Goal: Task Accomplishment & Management: Manage account settings

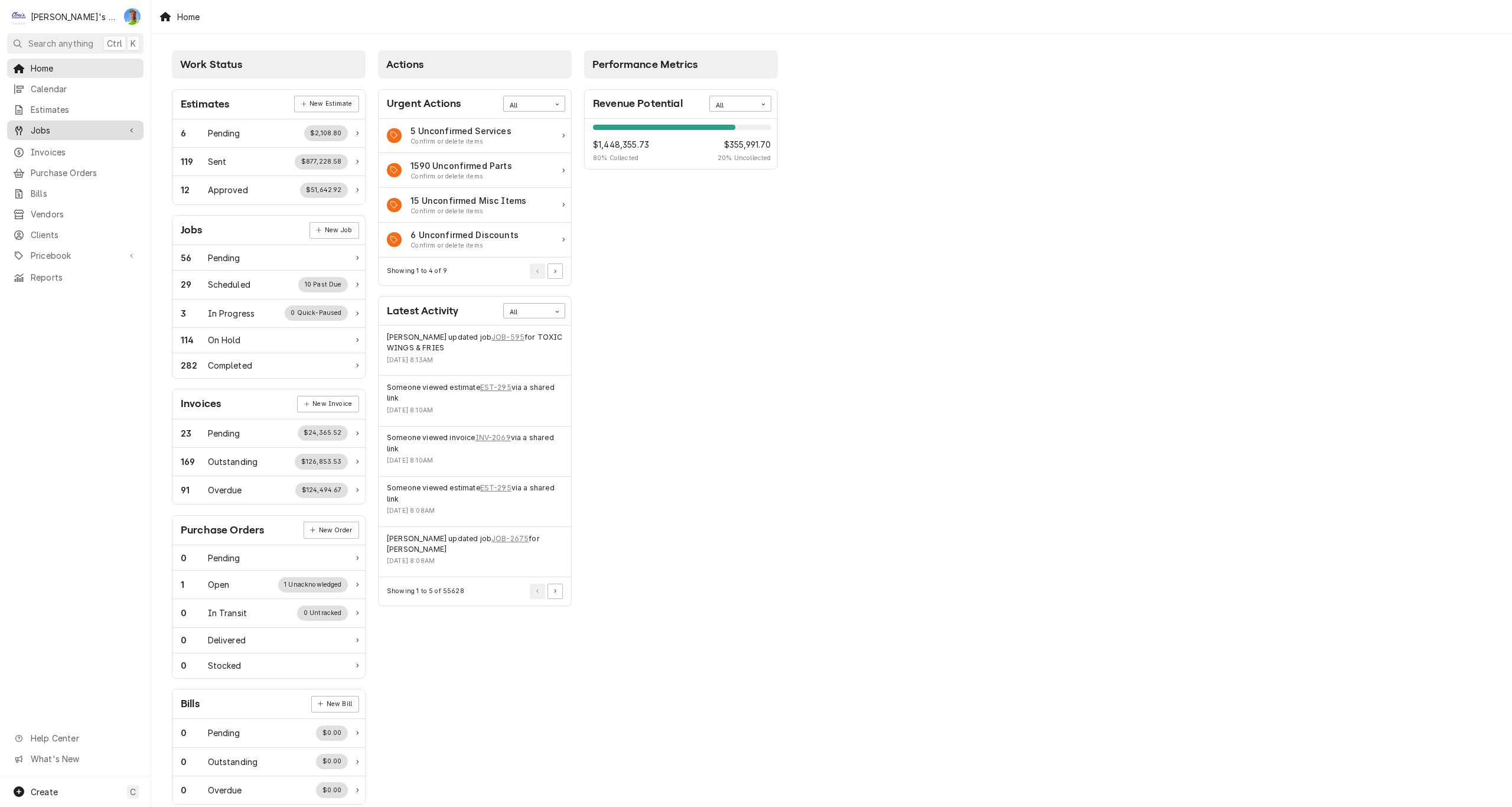
click at [68, 124] on span "Jobs" at bounding box center [75, 130] width 89 height 13
click at [68, 145] on span "Jobs" at bounding box center [84, 151] width 107 height 13
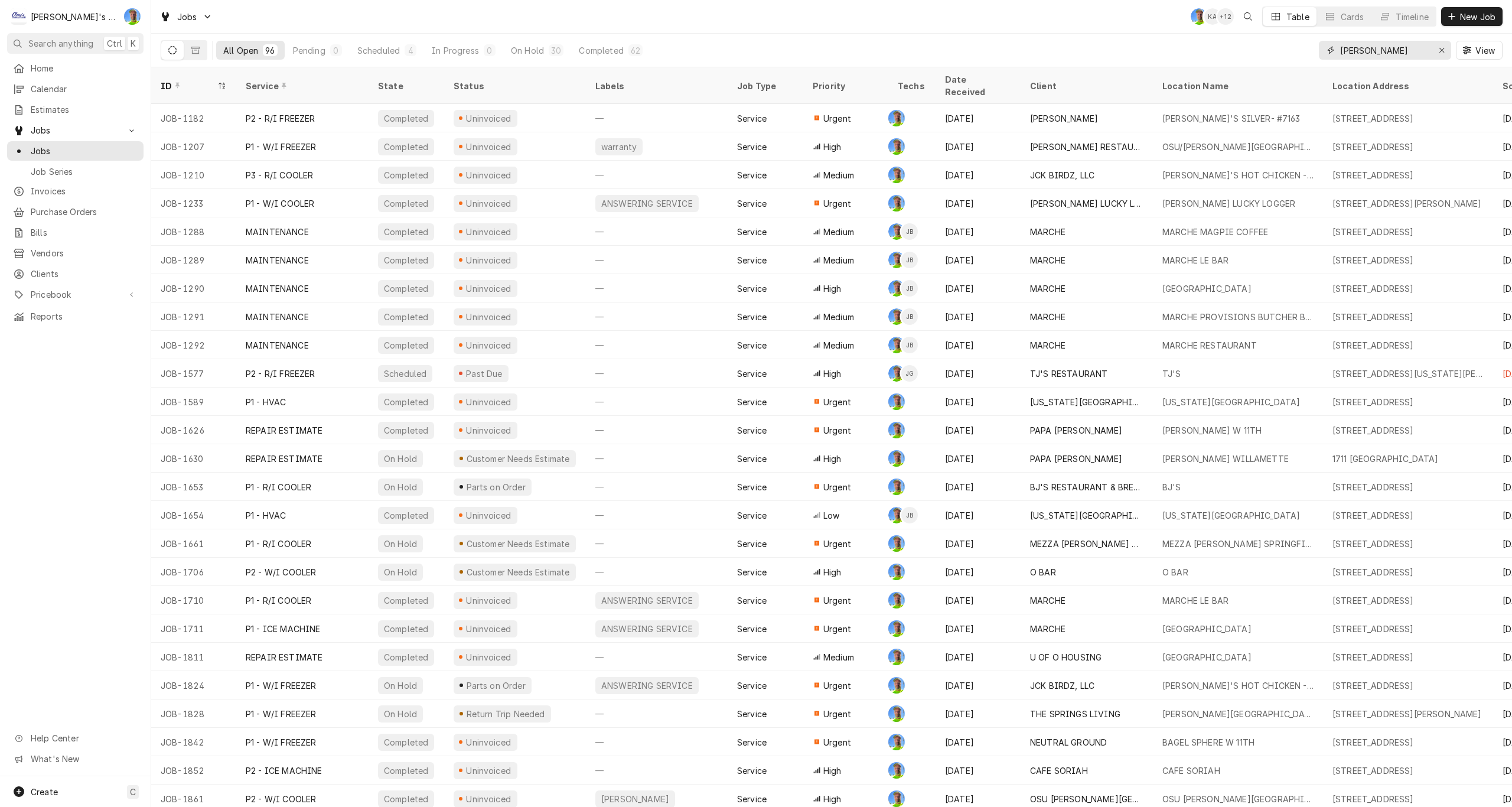
click at [1377, 49] on input "greg" at bounding box center [1384, 50] width 88 height 19
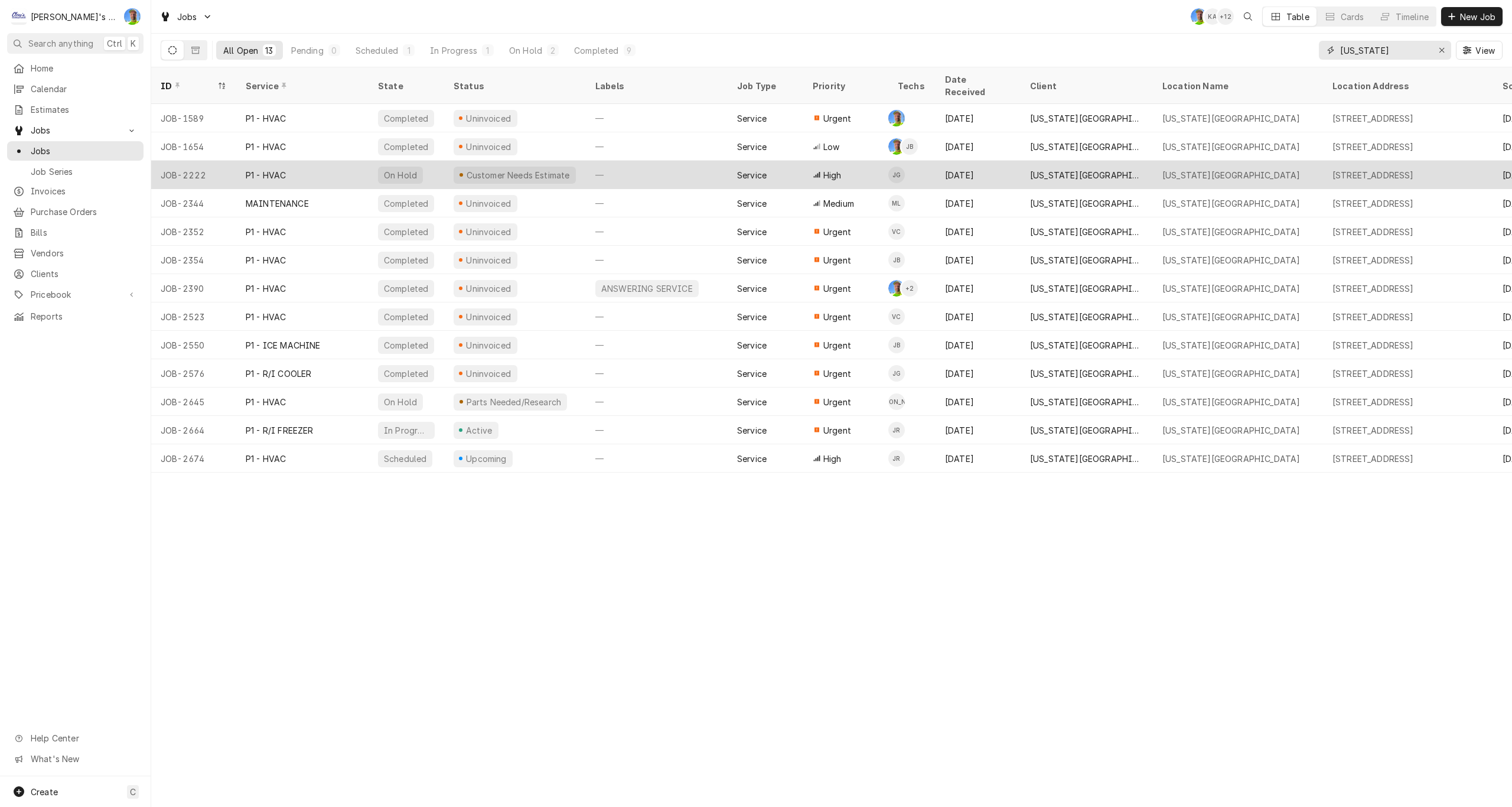
type input "texas"
click at [644, 164] on div "—" at bounding box center [657, 175] width 142 height 28
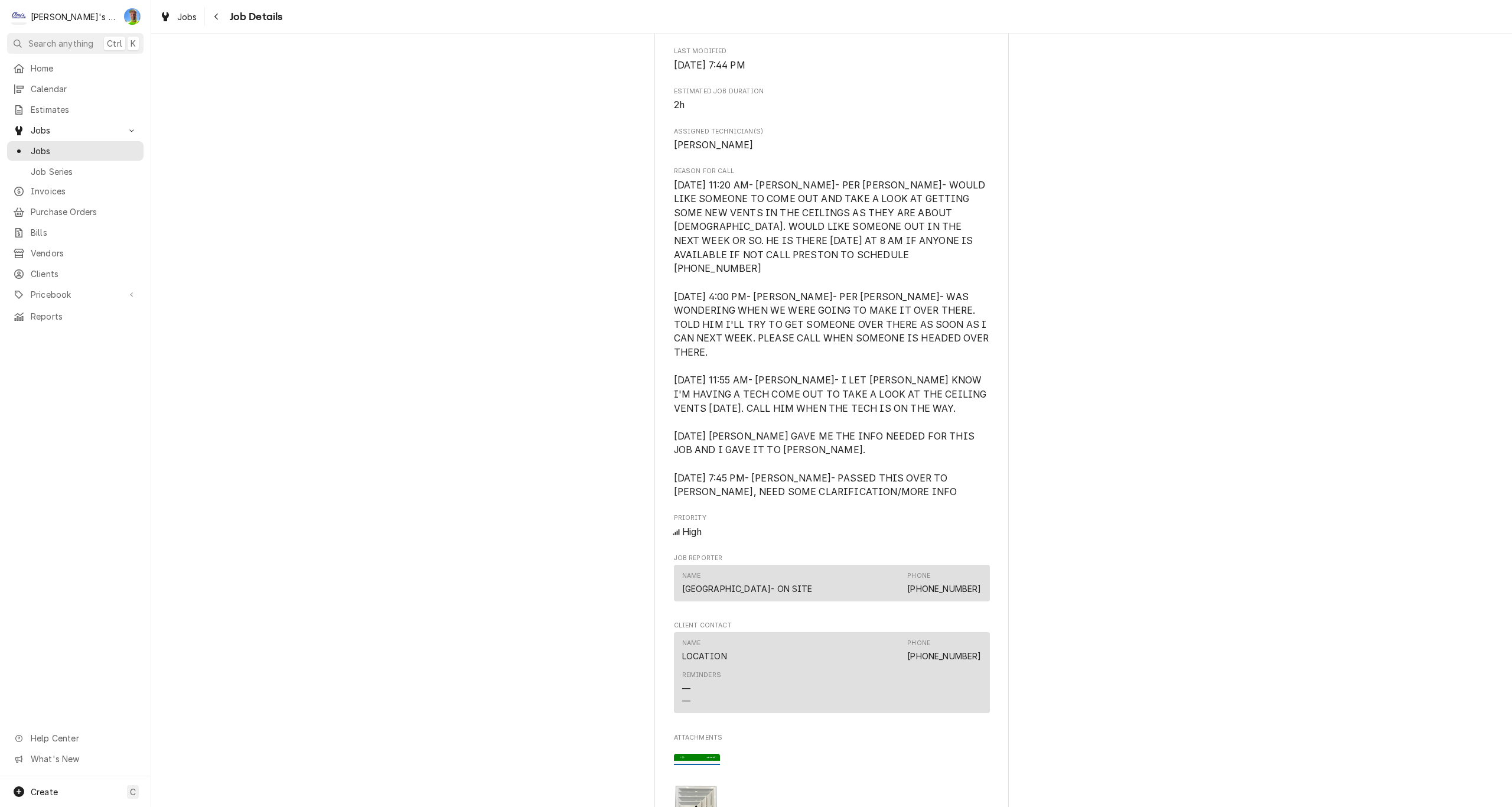
scroll to position [1182, 0]
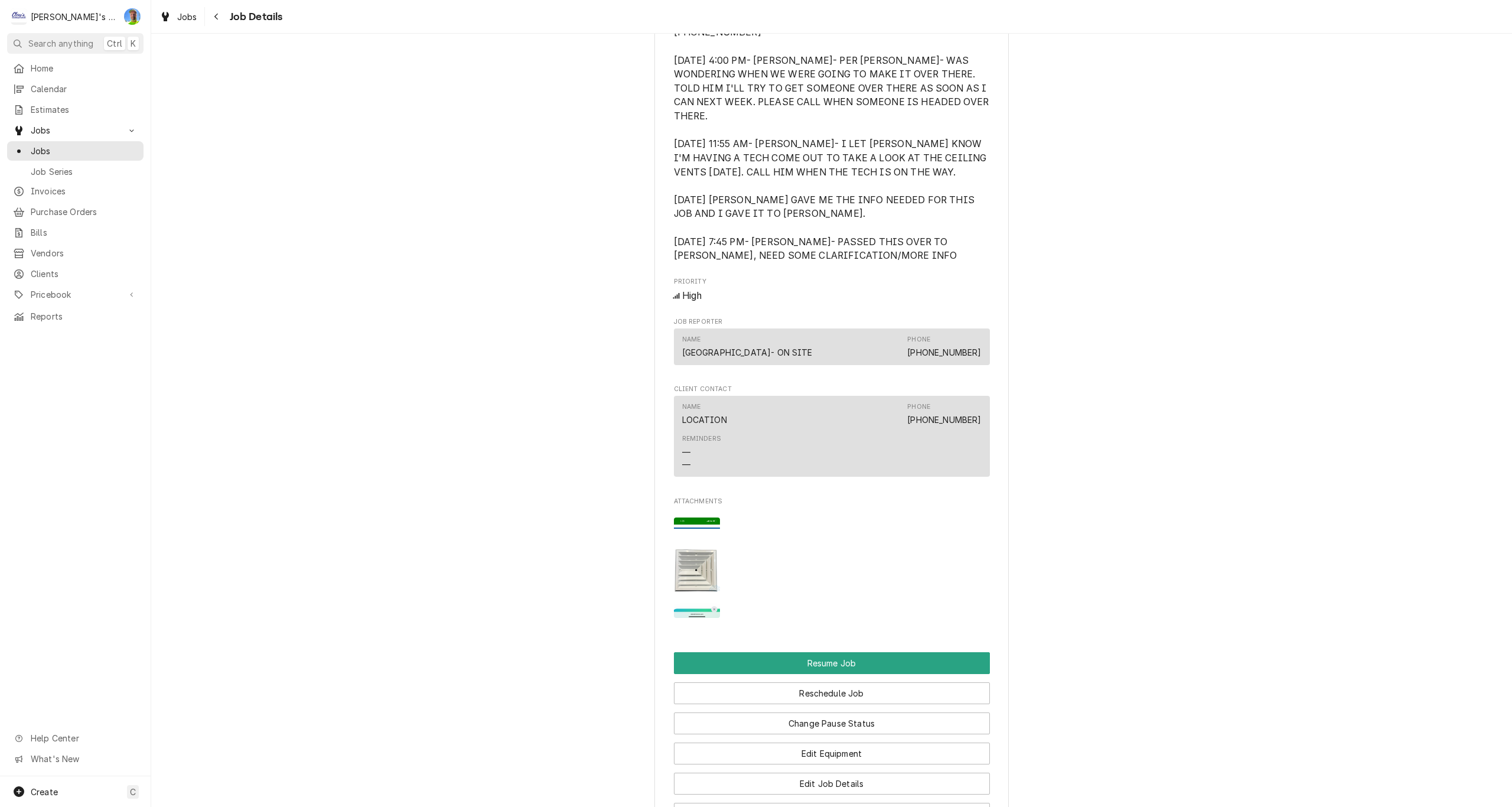
click at [694, 530] on img "Attachments" at bounding box center [697, 568] width 47 height 101
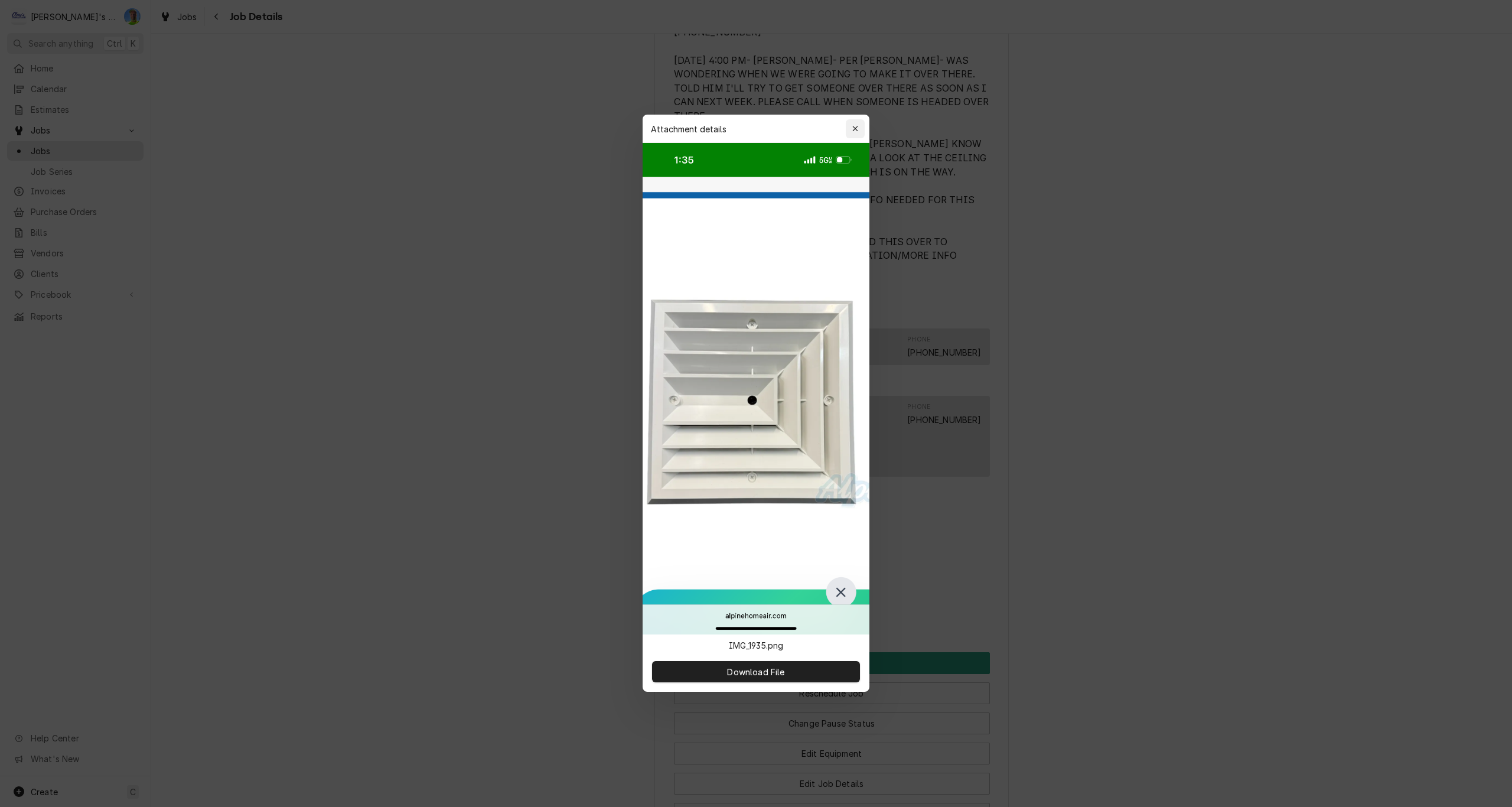
click at [853, 126] on icon "button" at bounding box center [855, 129] width 7 height 8
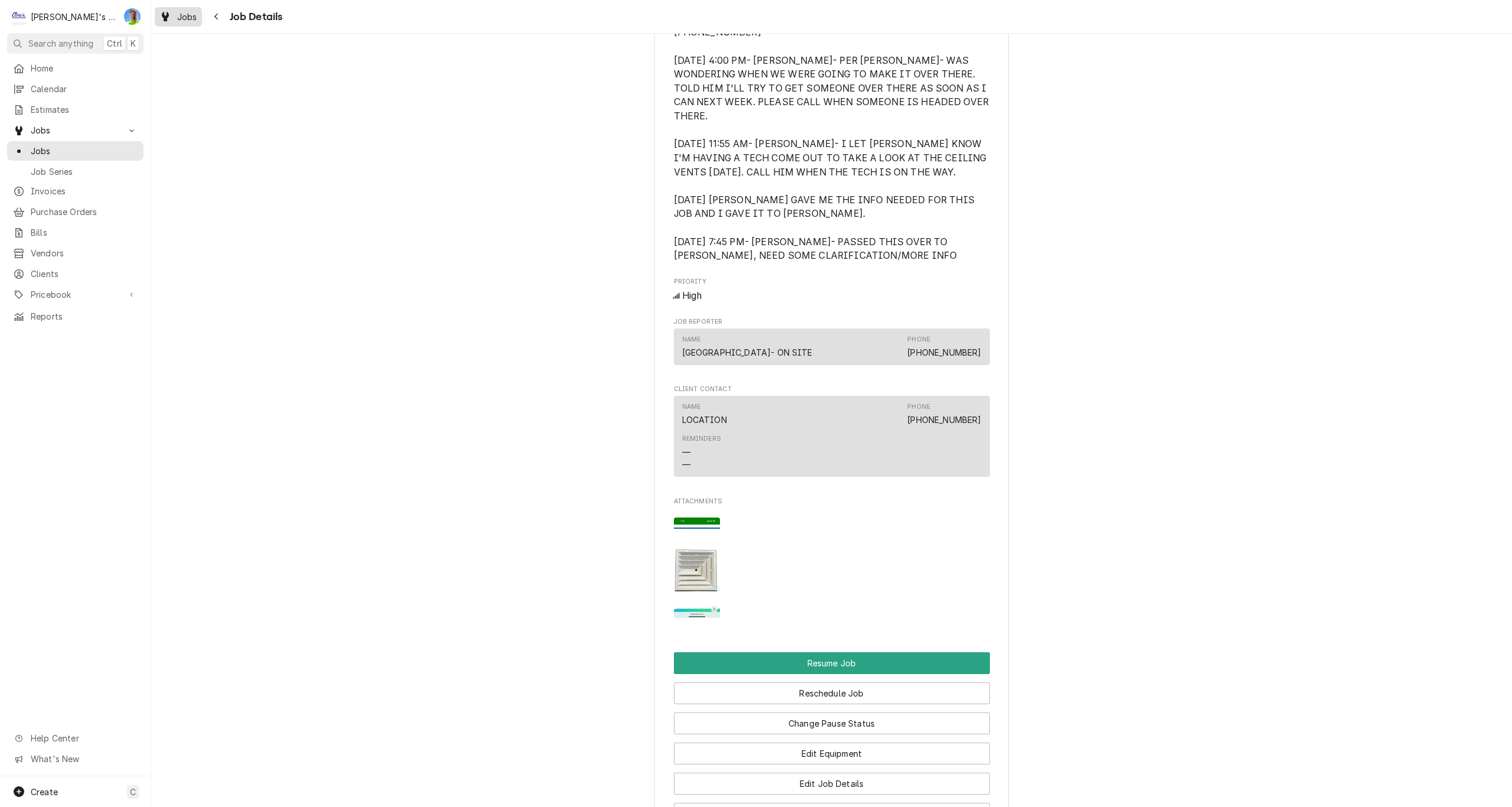
click at [173, 15] on div "Jobs" at bounding box center [178, 17] width 42 height 15
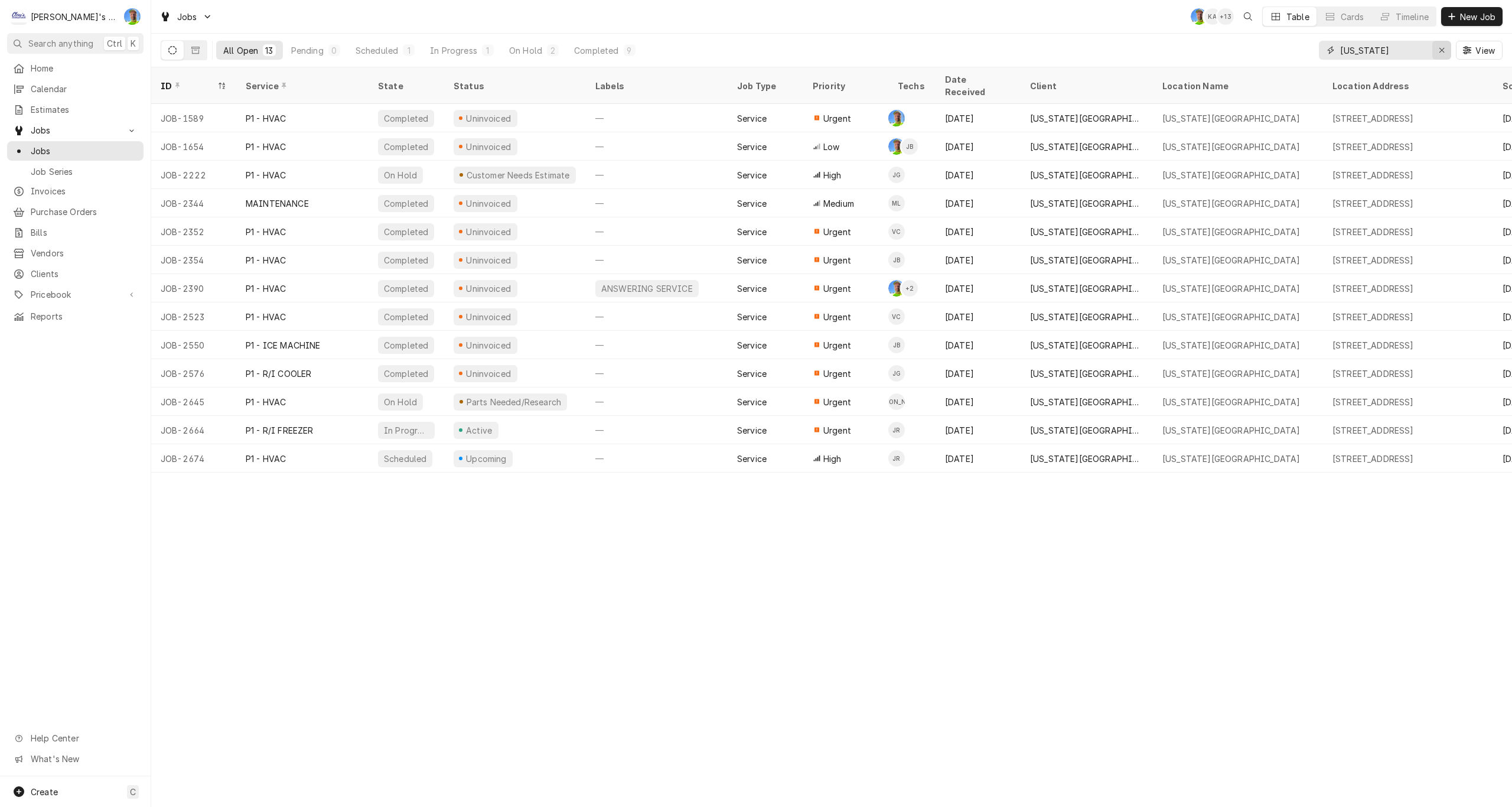
click at [1436, 52] on div "Erase input" at bounding box center [1442, 51] width 12 height 12
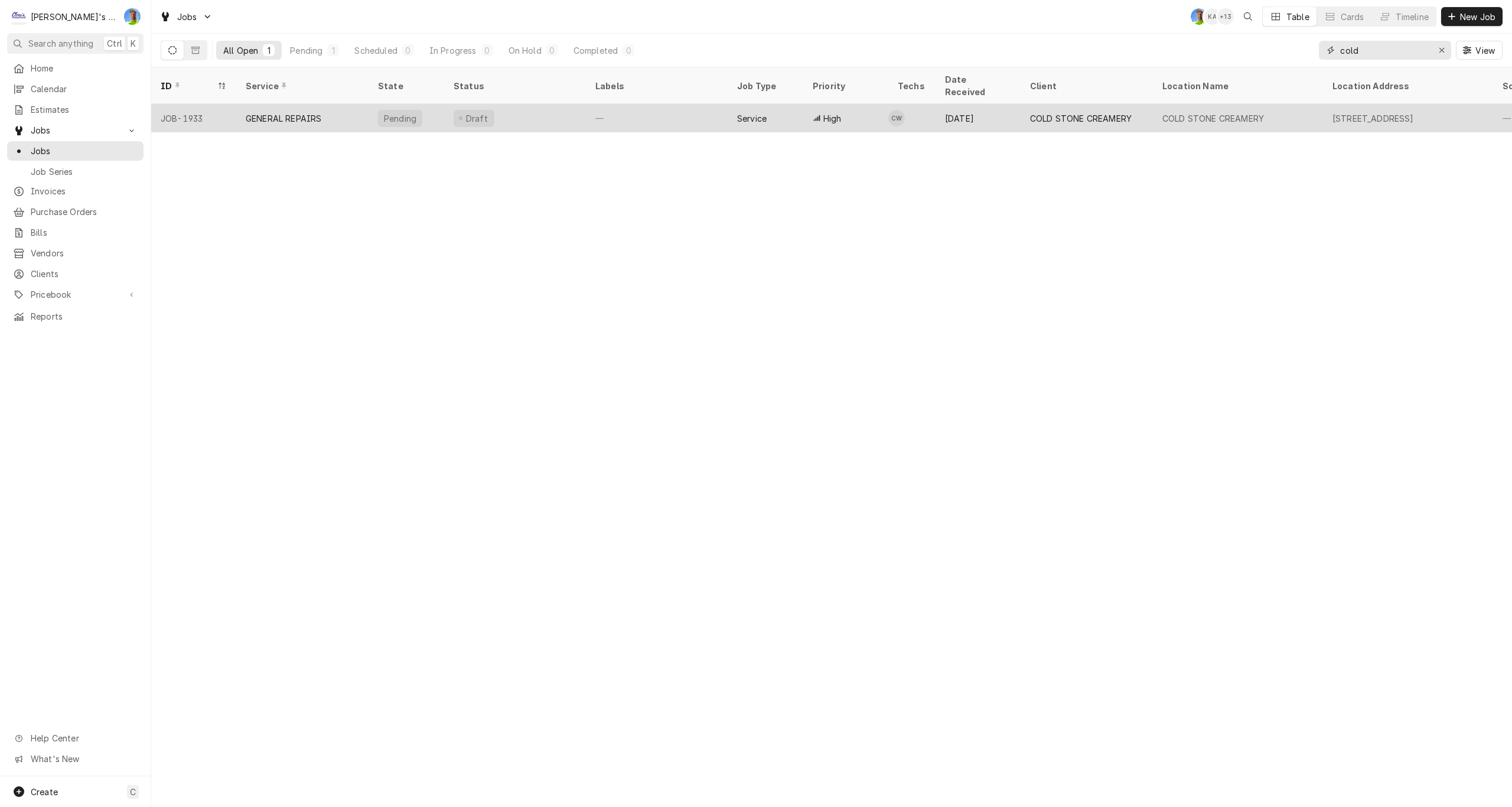
type input "cold"
click at [1231, 112] on div "COLD STONE CREAMERY" at bounding box center [1213, 118] width 102 height 13
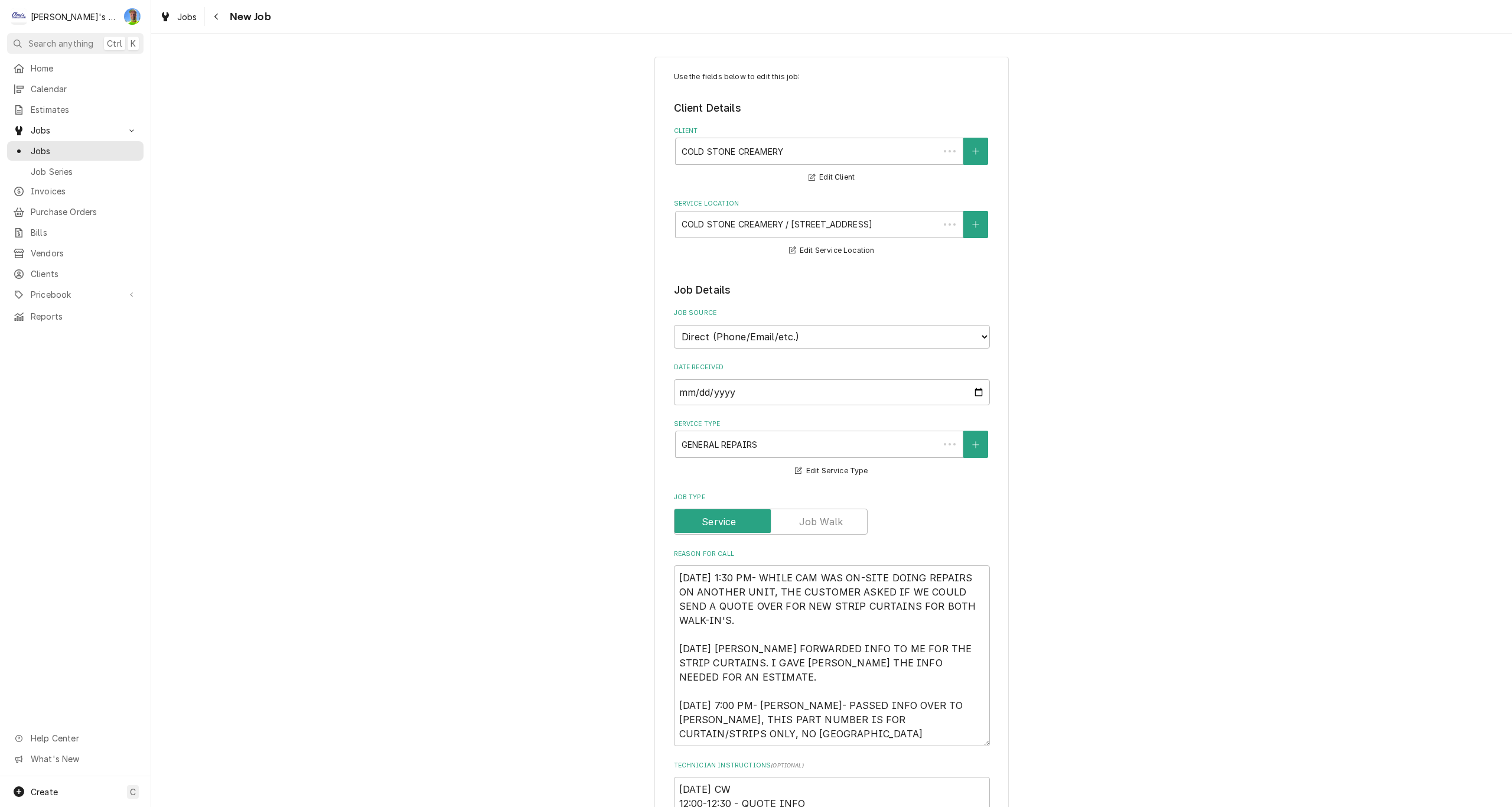
type textarea "x"
click at [186, 23] on div "Jobs" at bounding box center [178, 17] width 42 height 15
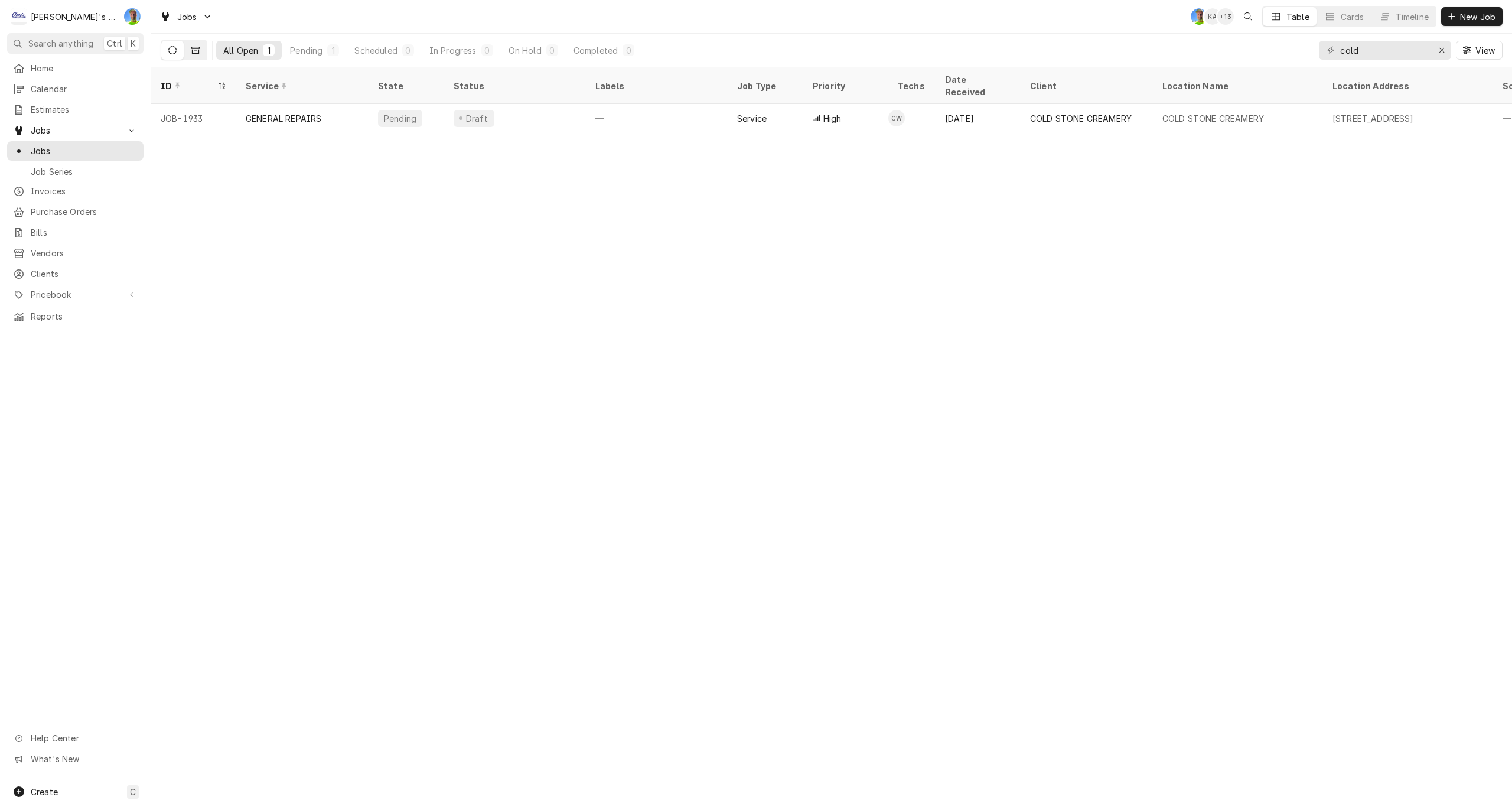
click at [197, 55] on button "Dynamic Content Wrapper" at bounding box center [195, 50] width 22 height 19
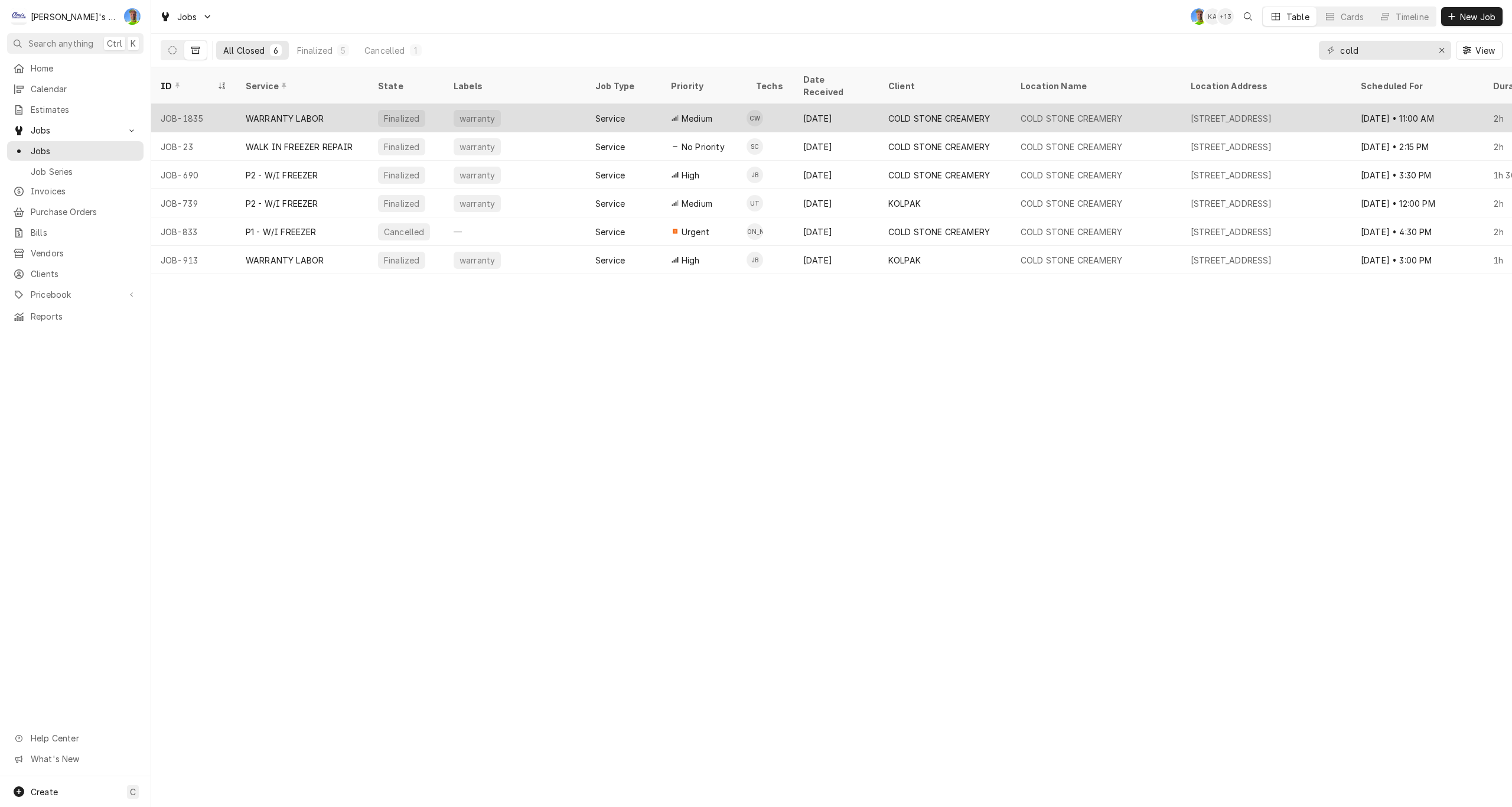
click at [869, 104] on div "May 9" at bounding box center [836, 118] width 85 height 28
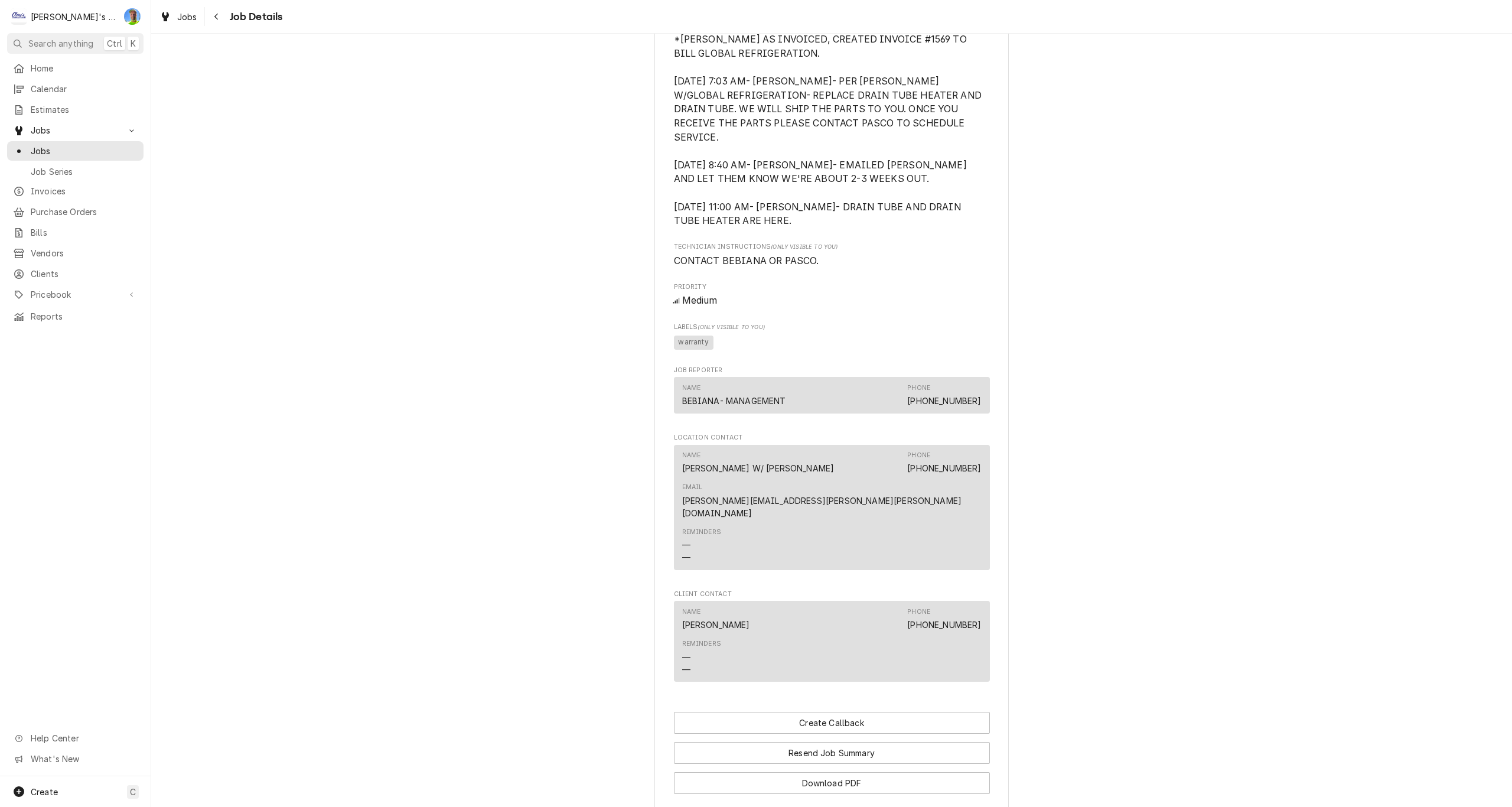
scroll to position [782, 0]
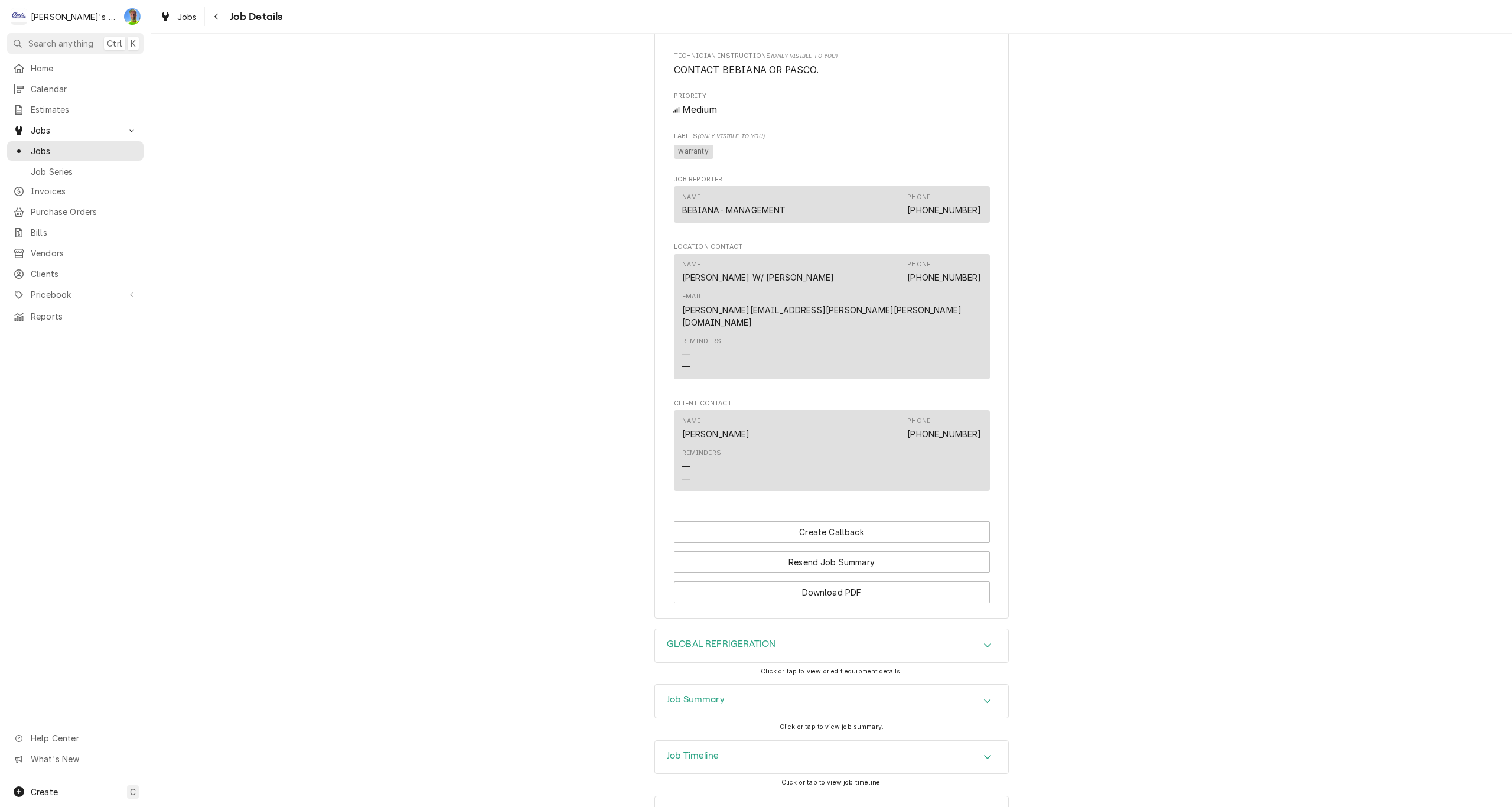
click at [984, 696] on icon "Accordion Header" at bounding box center [987, 701] width 8 height 10
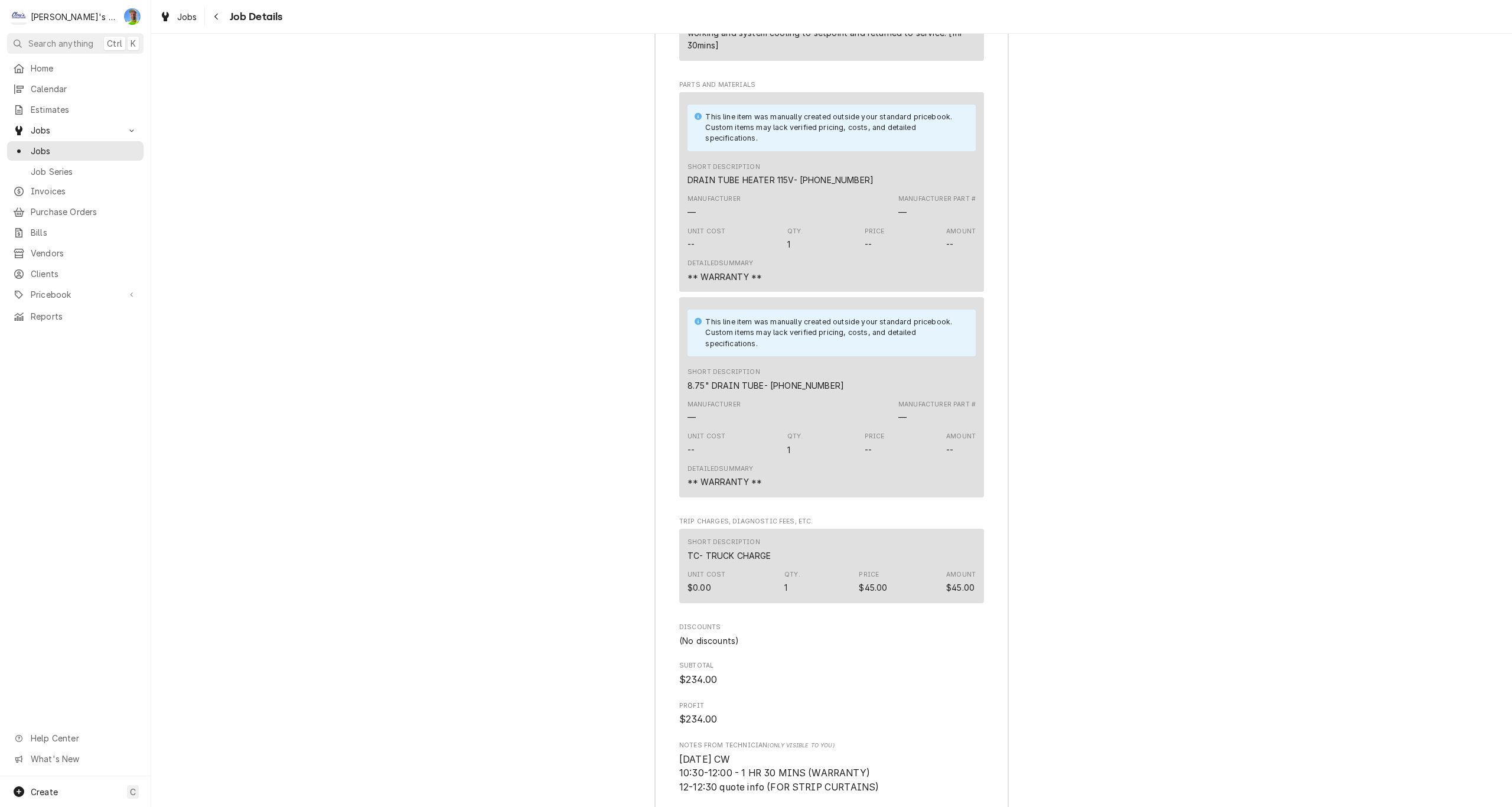
scroll to position [1931, 0]
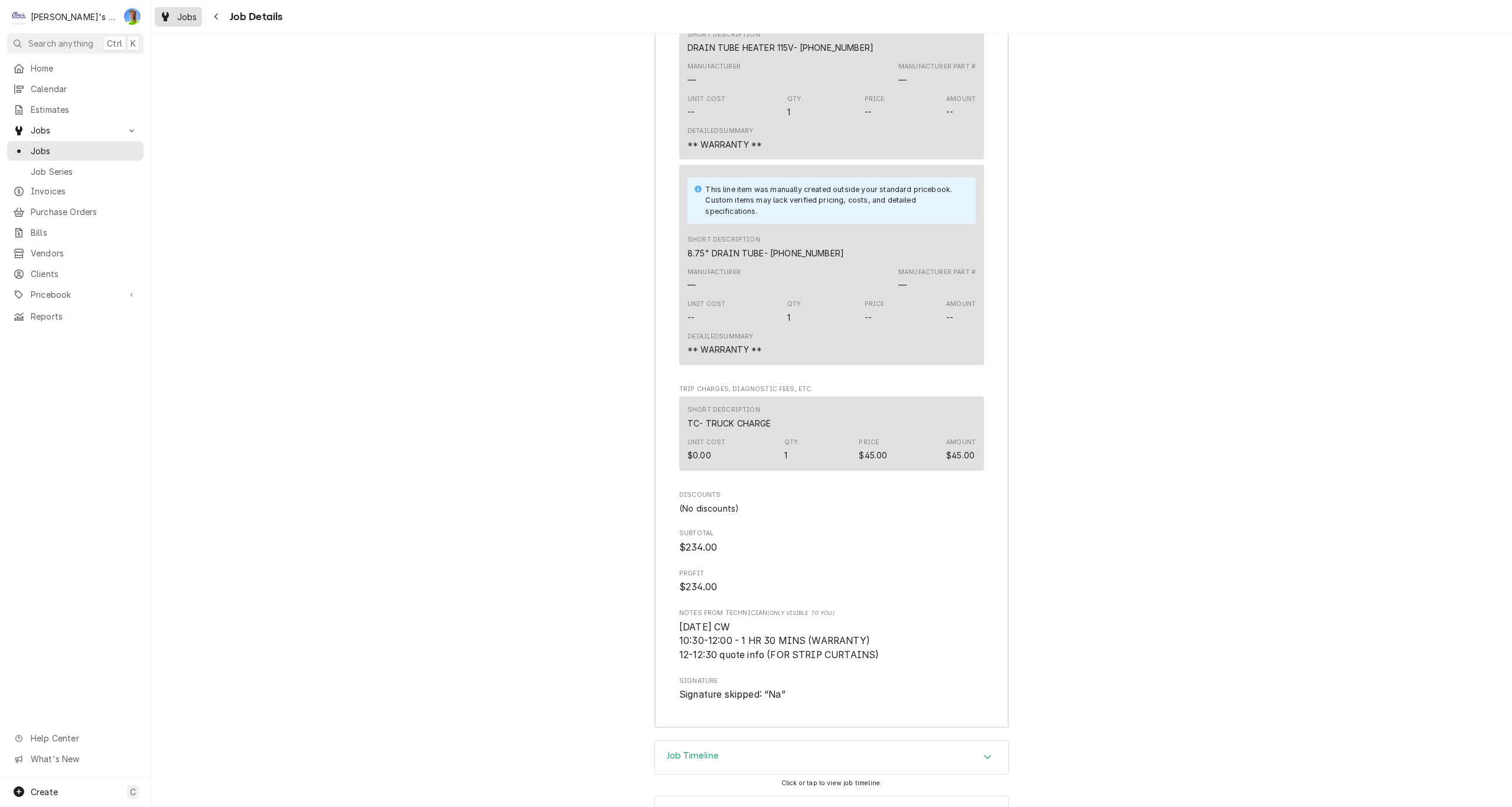
click at [175, 19] on div "Jobs" at bounding box center [178, 17] width 42 height 15
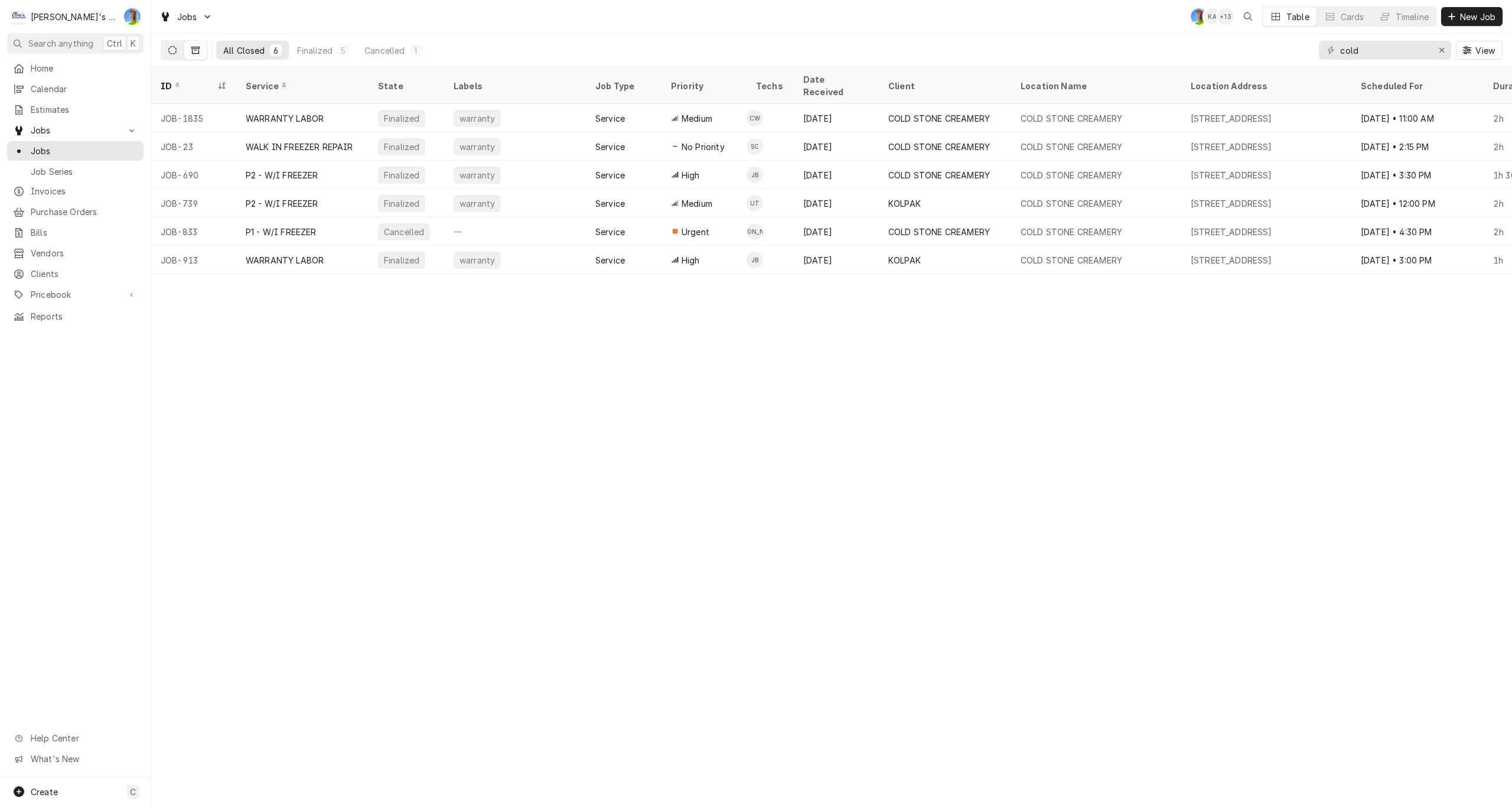
click at [169, 54] on button "Dynamic Content Wrapper" at bounding box center [172, 50] width 22 height 19
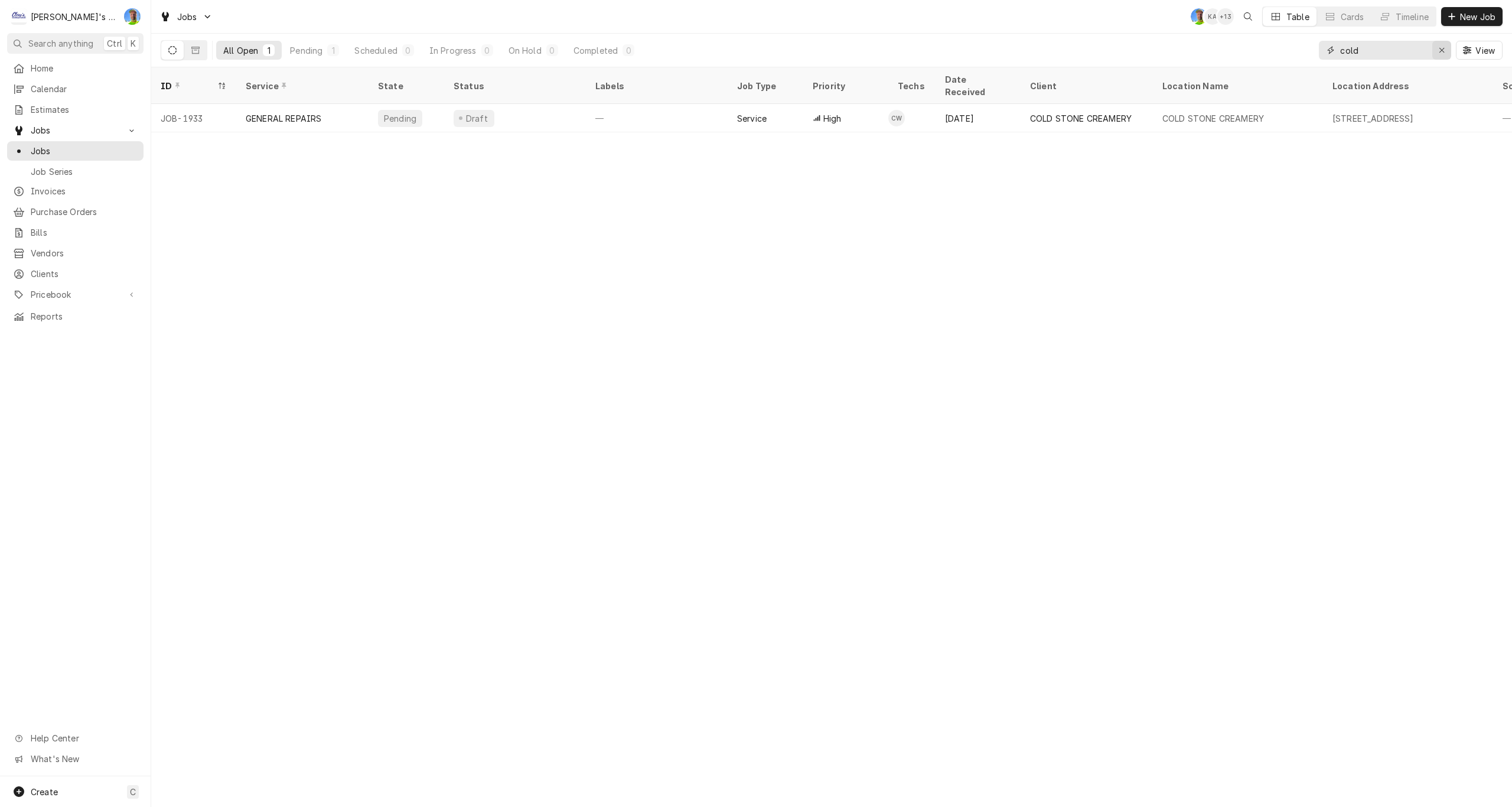
click at [1444, 45] on div "Erase input" at bounding box center [1442, 51] width 12 height 12
